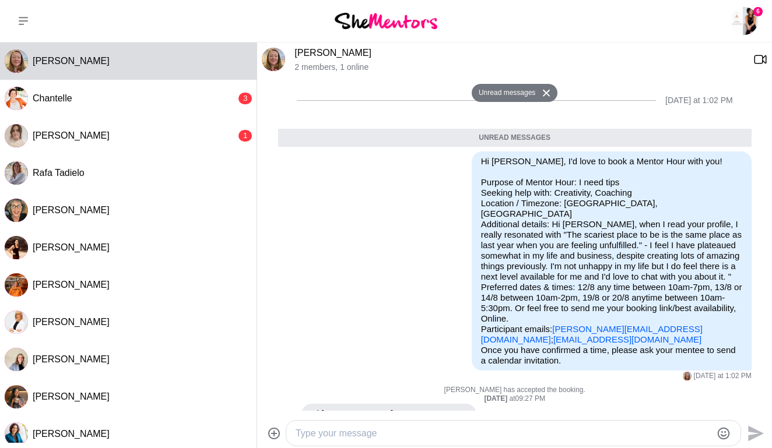
scroll to position [277, 0]
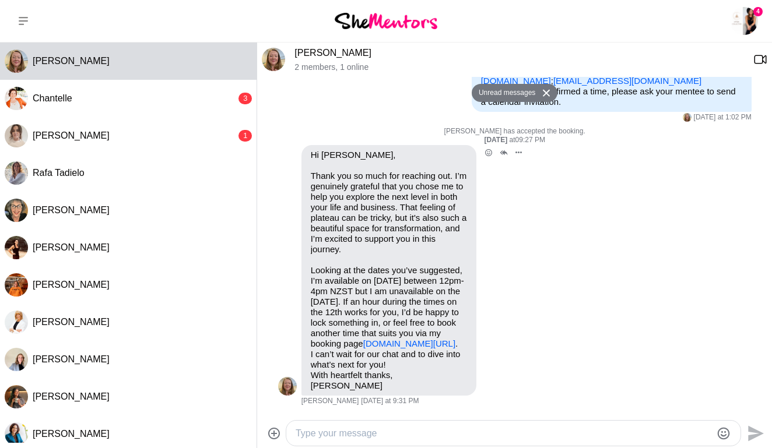
click at [363, 339] on link "[DOMAIN_NAME][URL]" at bounding box center [409, 344] width 92 height 10
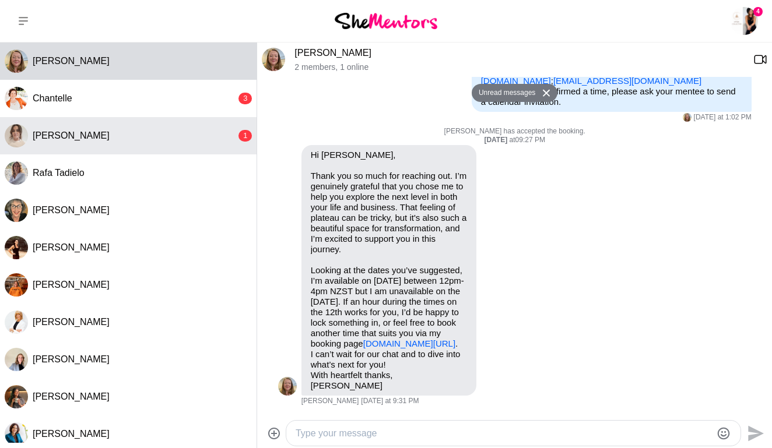
click at [81, 123] on button "[PERSON_NAME] 1" at bounding box center [128, 135] width 257 height 37
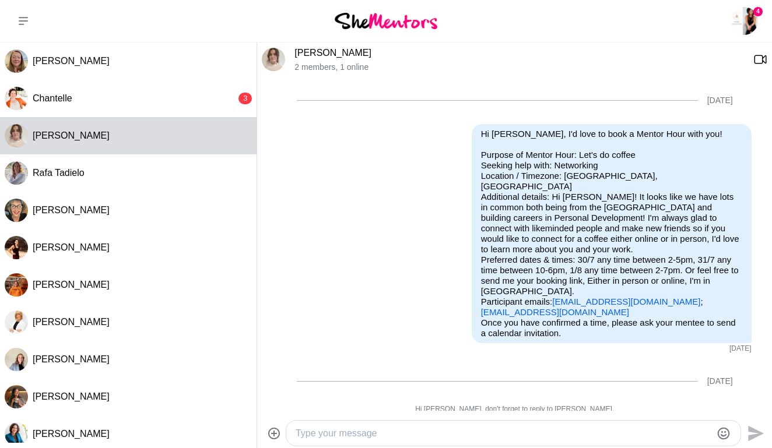
scroll to position [420, 0]
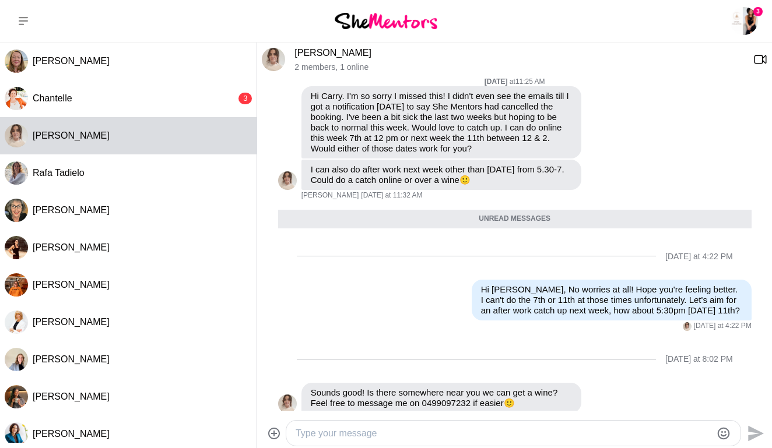
click at [358, 427] on textarea "Type your message" at bounding box center [504, 434] width 416 height 14
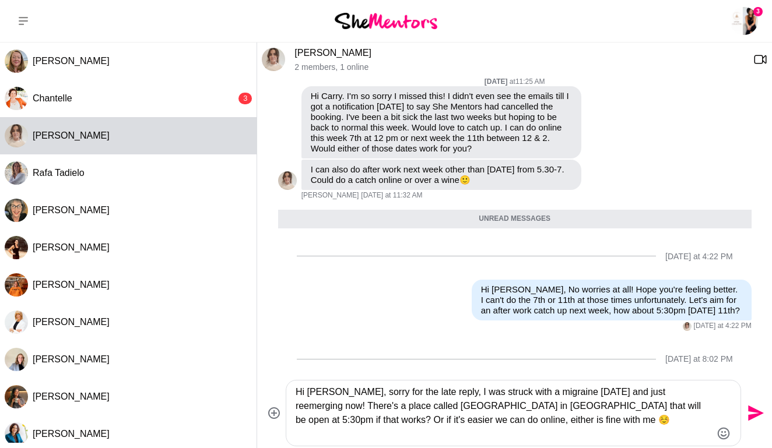
type textarea "Hi [PERSON_NAME], sorry for the late reply, I was struck with a migraine [DATE]…"
click at [756, 409] on icon "Send" at bounding box center [754, 413] width 19 height 19
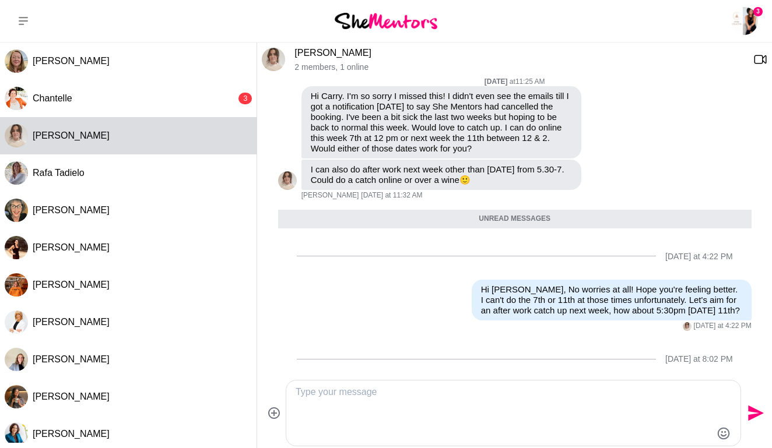
scroll to position [533, 0]
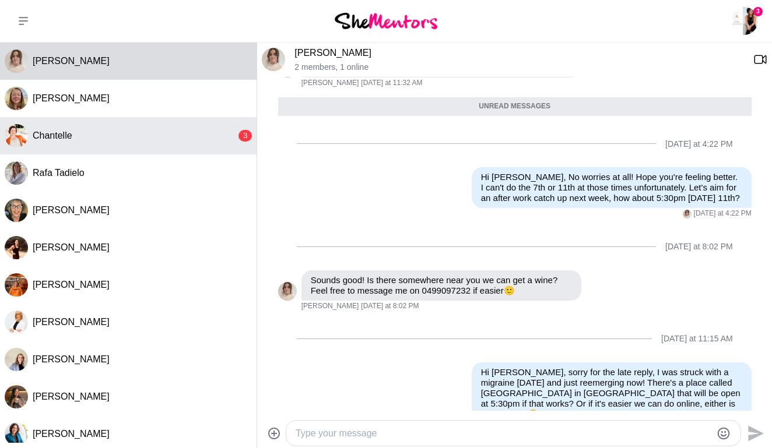
click at [93, 138] on div "Chantelle" at bounding box center [135, 136] width 204 height 12
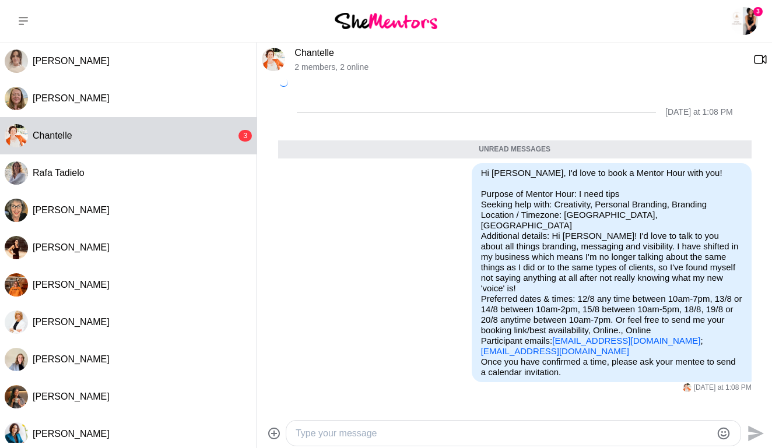
scroll to position [103, 0]
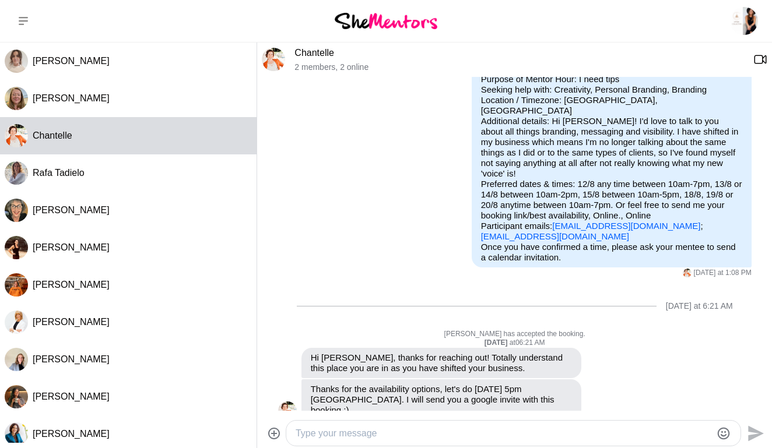
click at [397, 434] on textarea "Type your message" at bounding box center [504, 434] width 416 height 14
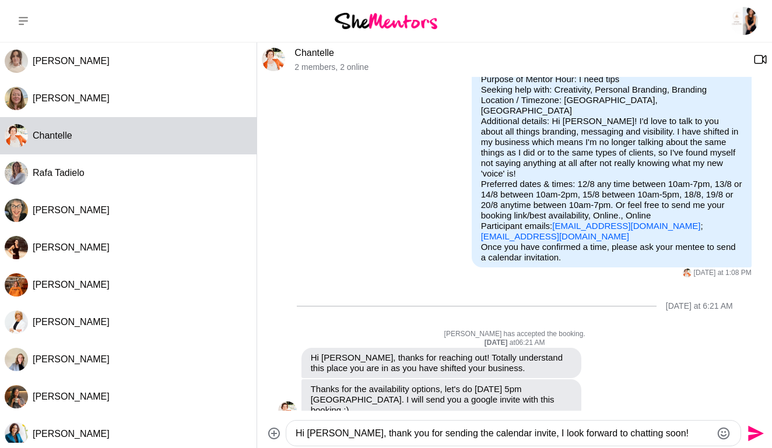
type textarea "Hi [PERSON_NAME], thank you for sending the calendar invite, I look forward to …"
click at [752, 437] on icon "Send" at bounding box center [756, 434] width 16 height 16
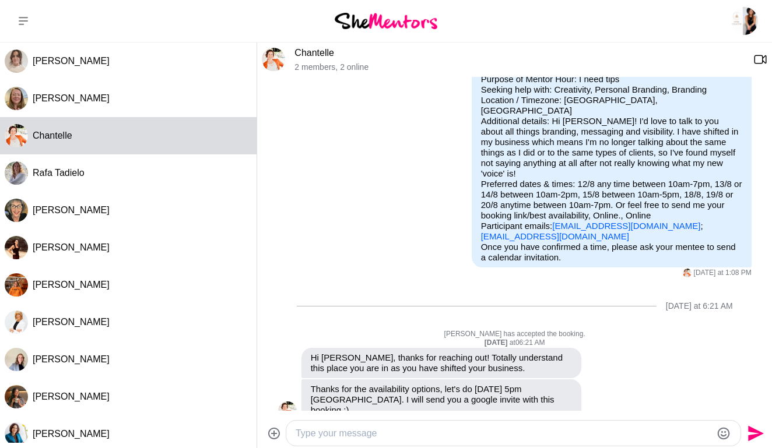
scroll to position [195, 0]
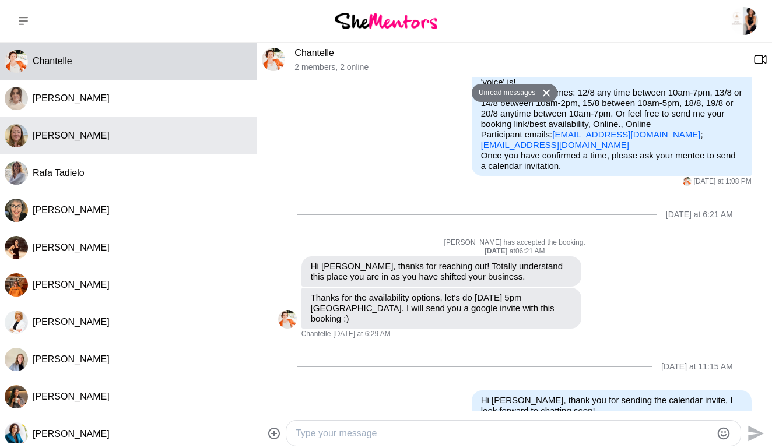
click at [136, 143] on button "[PERSON_NAME]" at bounding box center [128, 135] width 257 height 37
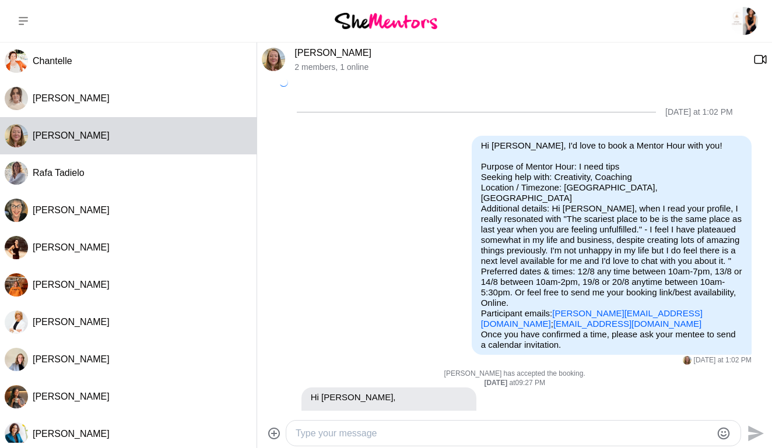
scroll to position [250, 0]
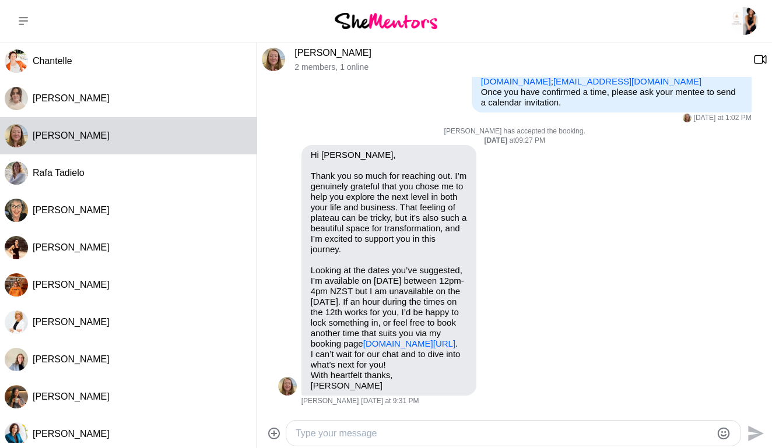
click at [338, 435] on textarea "Type your message" at bounding box center [504, 434] width 416 height 14
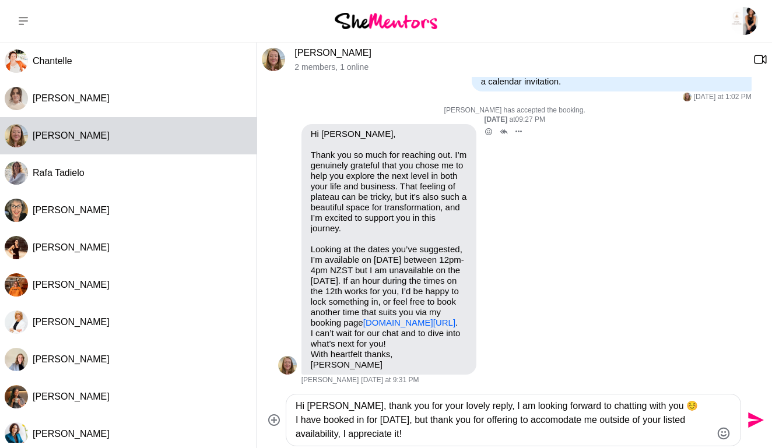
scroll to position [264, 0]
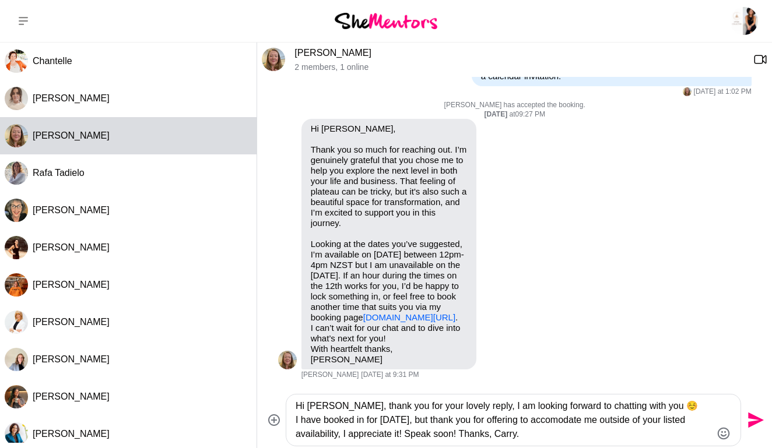
click at [461, 435] on textarea "Hi [PERSON_NAME], thank you for your lovely reply, I am looking forward to chat…" at bounding box center [504, 420] width 416 height 42
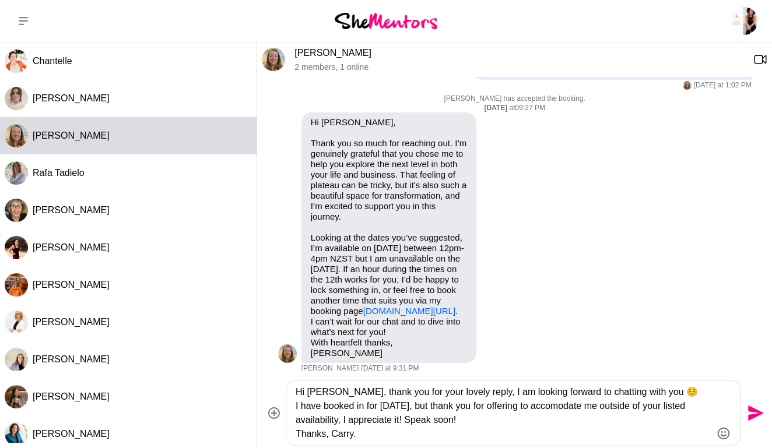
type textarea "Hi [PERSON_NAME], thank you for your lovely reply, I am looking forward to chat…"
click at [755, 411] on icon "Send" at bounding box center [756, 414] width 16 height 16
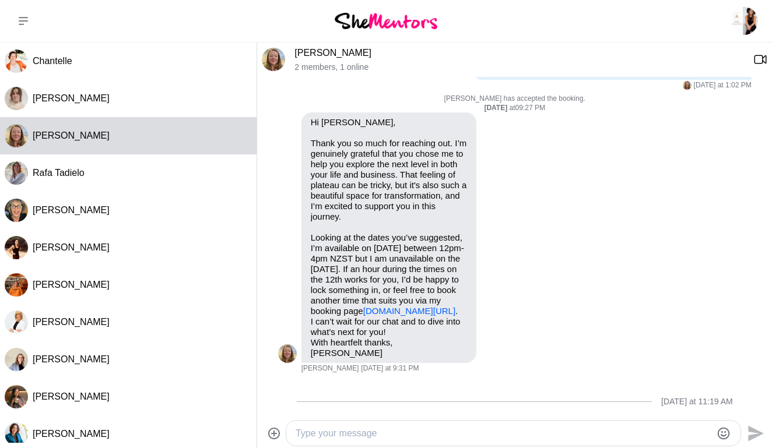
scroll to position [383, 0]
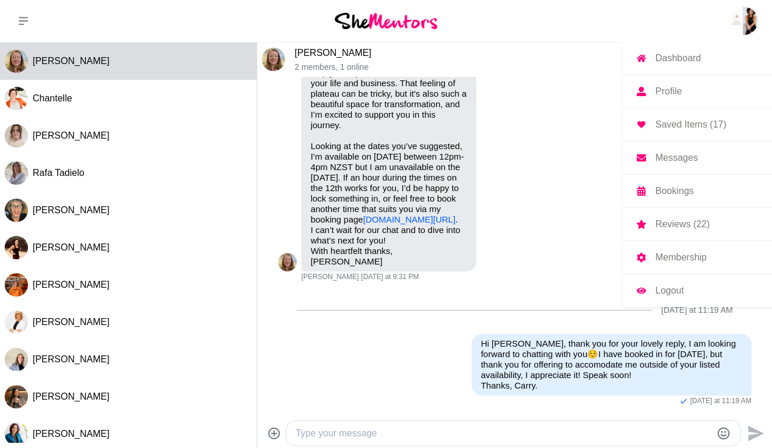
click at [674, 196] on p "Bookings" at bounding box center [674, 191] width 38 height 9
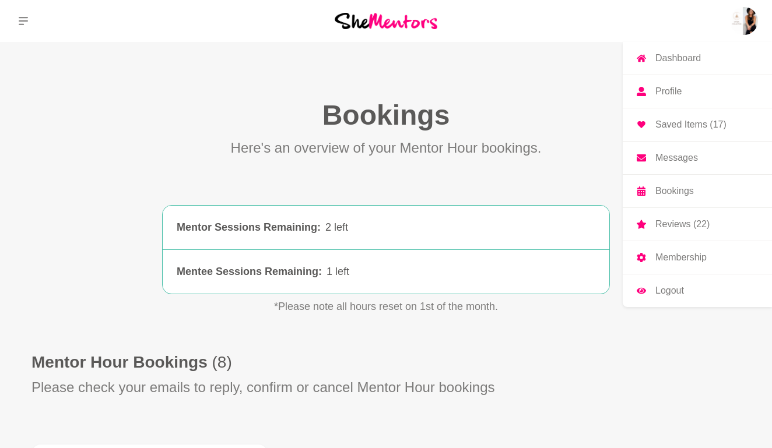
click at [677, 93] on p "Profile" at bounding box center [668, 91] width 26 height 9
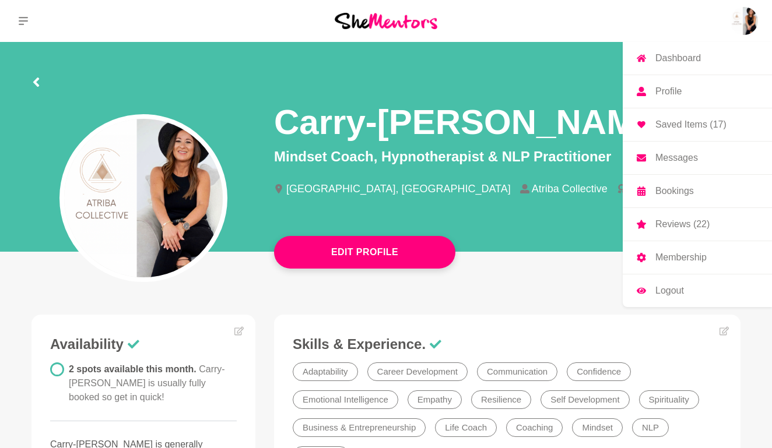
click at [674, 155] on p "Messages" at bounding box center [676, 157] width 43 height 9
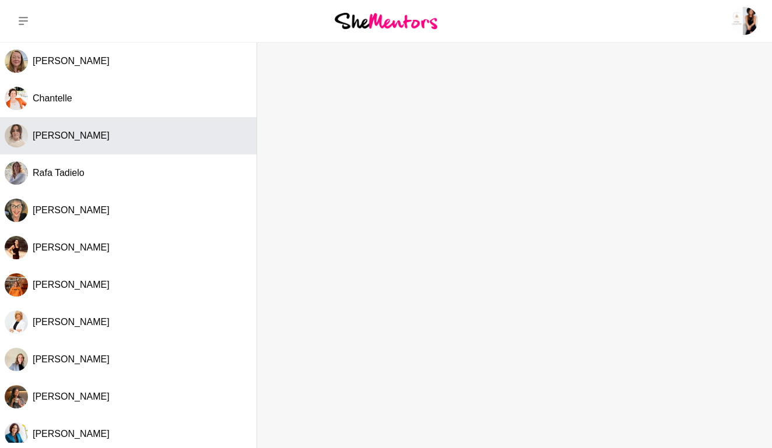
click at [90, 149] on button "[PERSON_NAME]" at bounding box center [128, 135] width 257 height 37
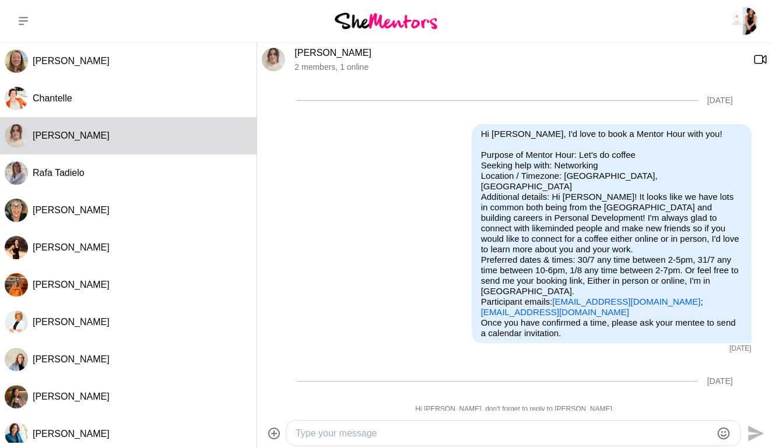
scroll to position [506, 0]
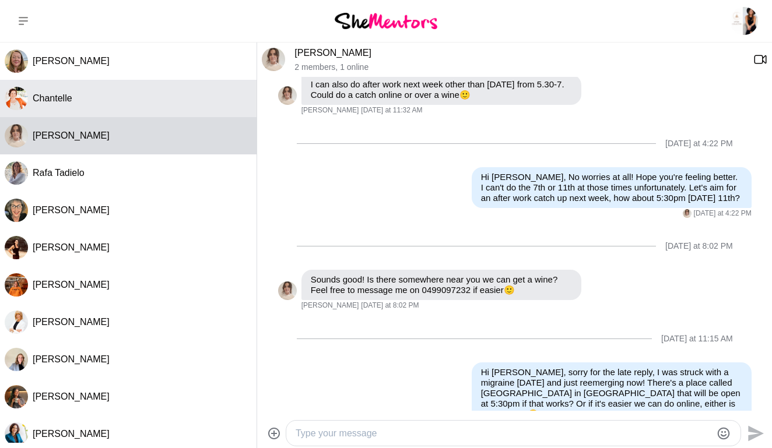
click at [87, 106] on button "Chantelle" at bounding box center [128, 98] width 257 height 37
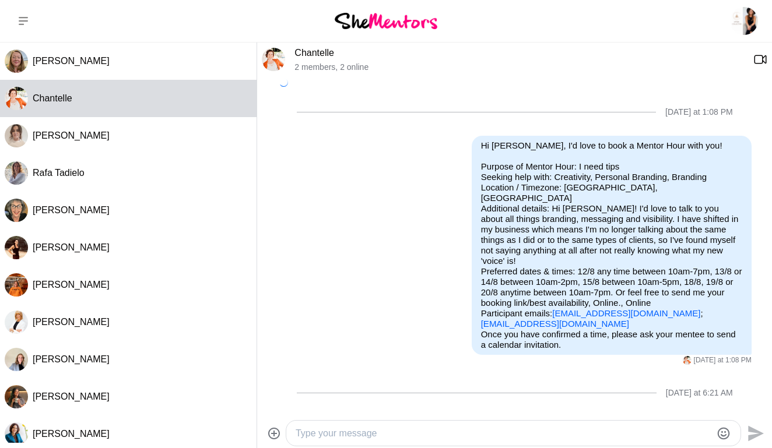
scroll to position [167, 0]
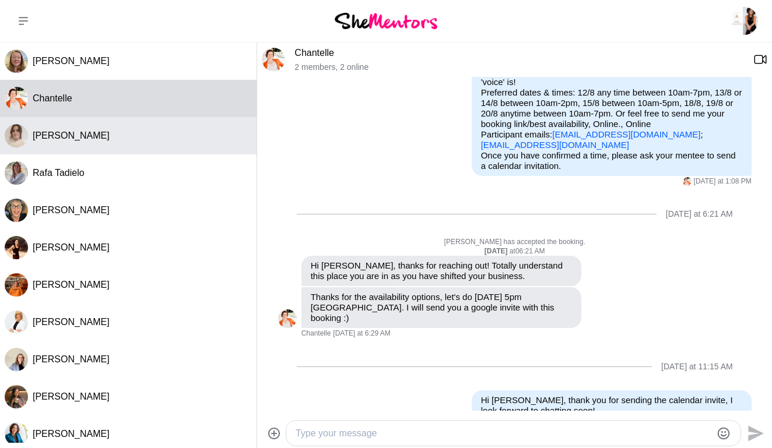
click at [82, 134] on div "[PERSON_NAME]" at bounding box center [142, 136] width 219 height 12
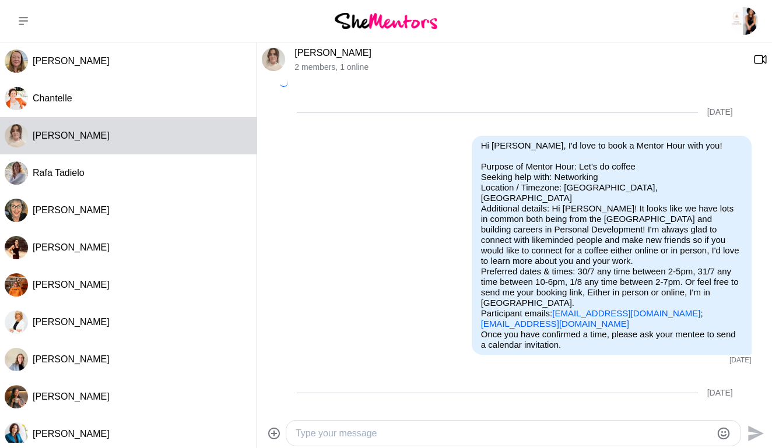
scroll to position [506, 0]
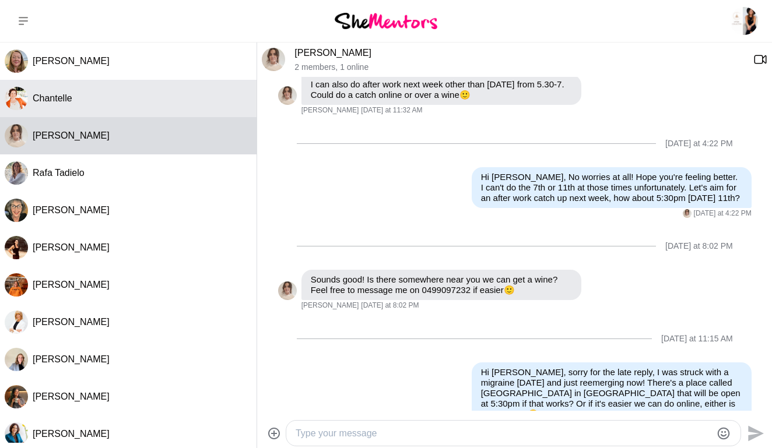
click at [87, 102] on div "Chantelle" at bounding box center [142, 99] width 219 height 12
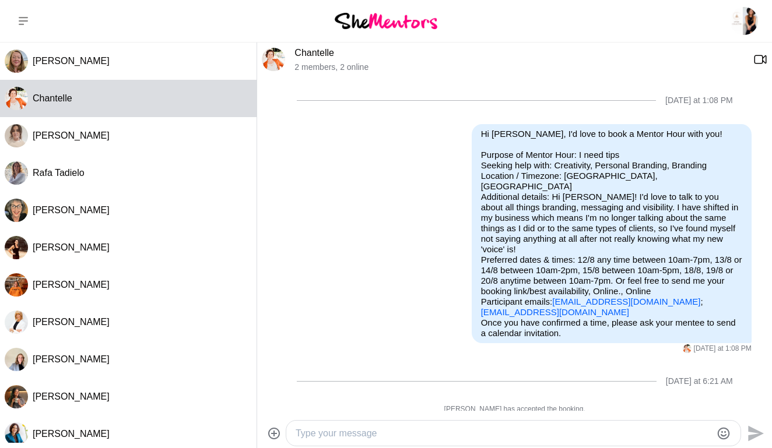
scroll to position [167, 0]
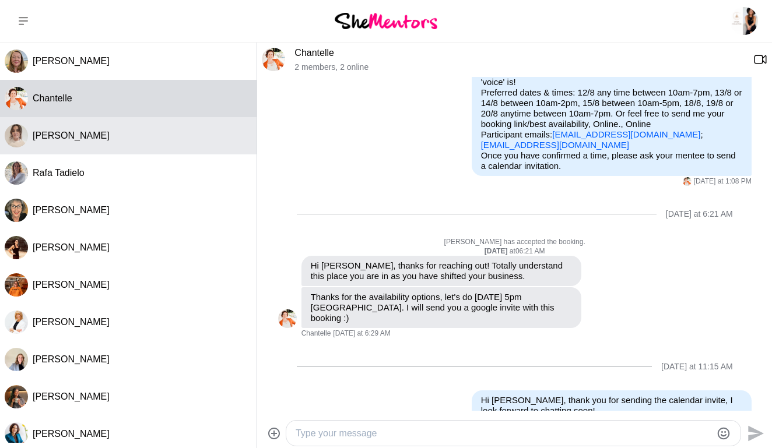
click at [82, 132] on div "[PERSON_NAME]" at bounding box center [142, 136] width 219 height 12
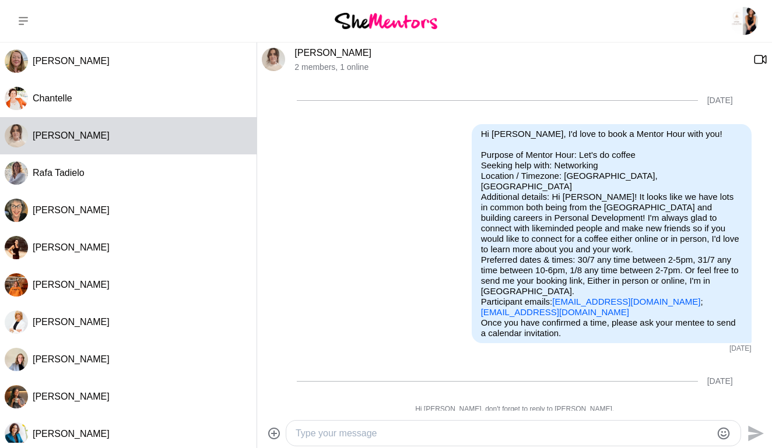
scroll to position [506, 0]
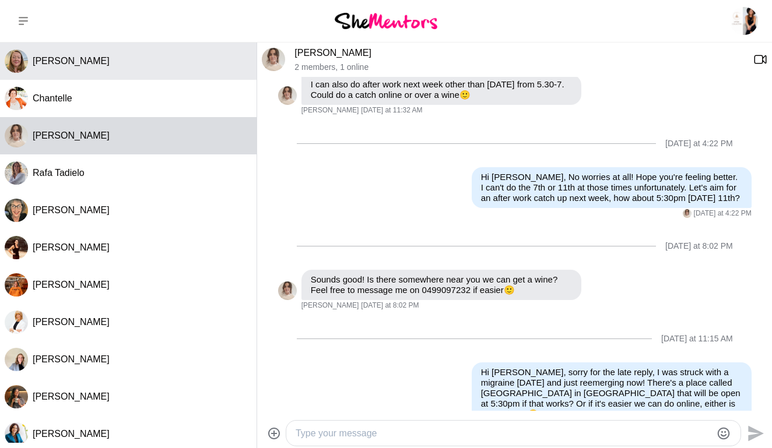
click at [98, 55] on button "[PERSON_NAME]" at bounding box center [128, 61] width 257 height 37
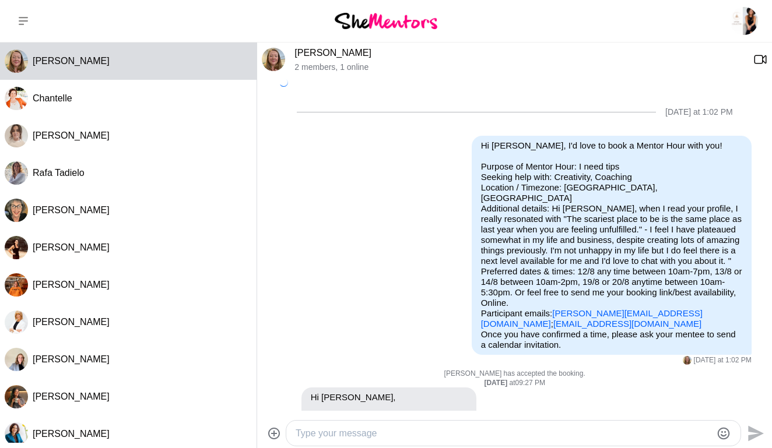
scroll to position [383, 0]
